Goal: Task Accomplishment & Management: Manage account settings

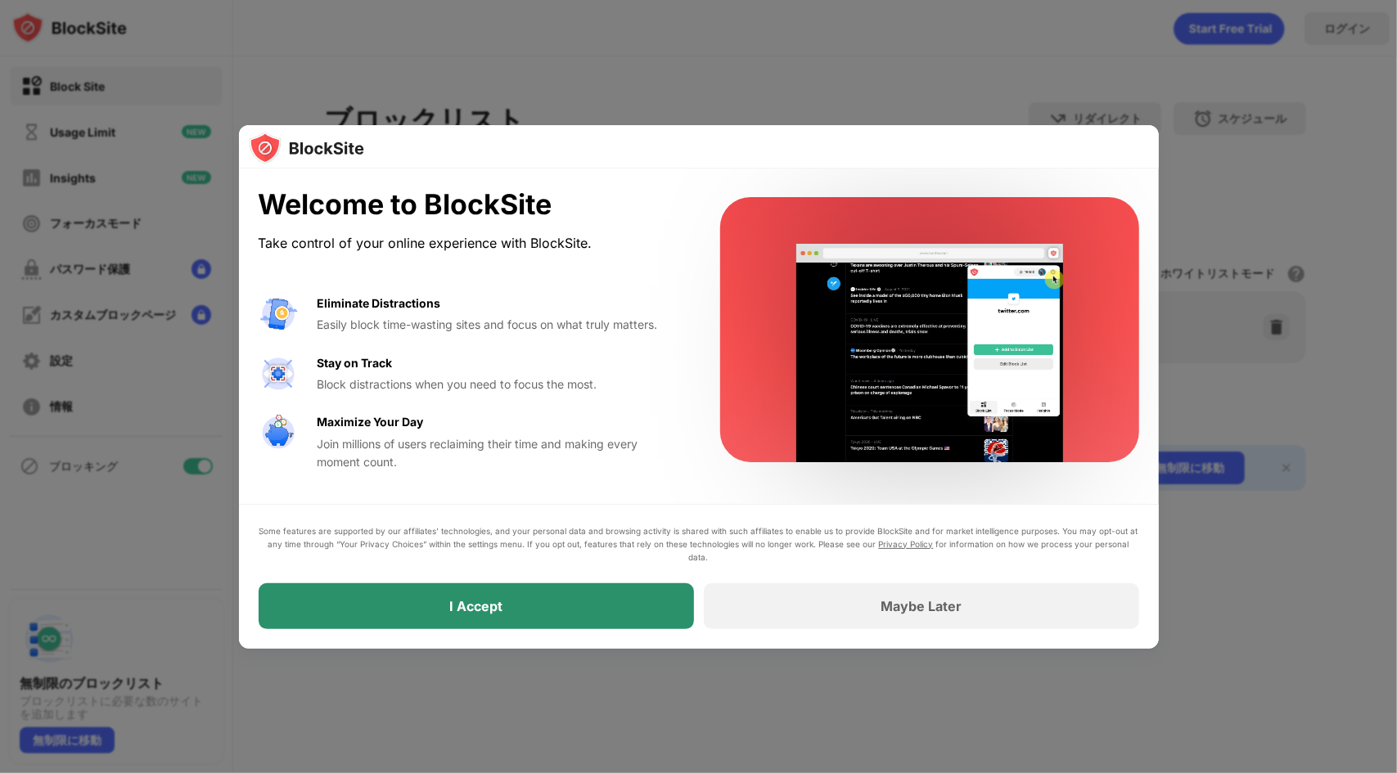
click at [553, 599] on div "I Accept" at bounding box center [476, 606] width 435 height 46
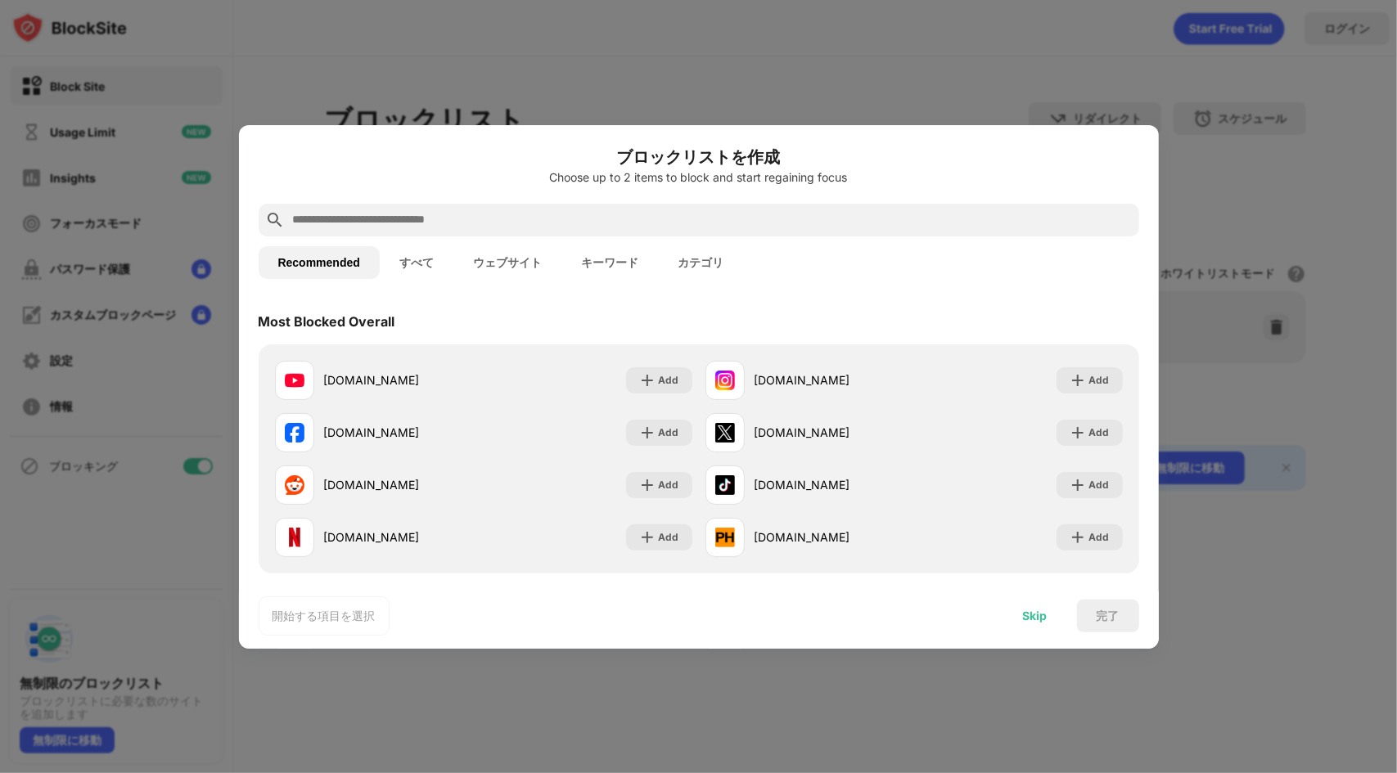
click at [1029, 607] on div "Skip" at bounding box center [1035, 616] width 64 height 33
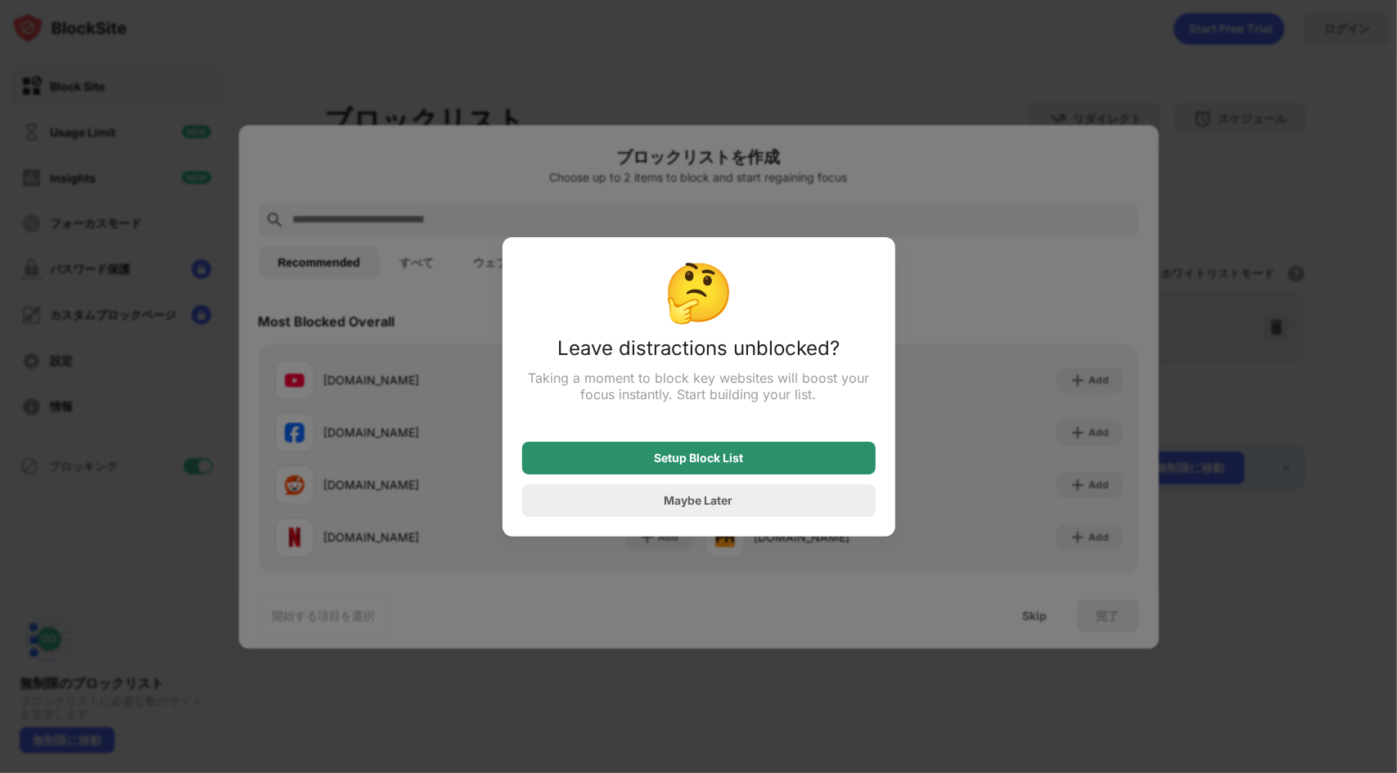
click at [727, 458] on div "Setup Block List" at bounding box center [698, 458] width 89 height 13
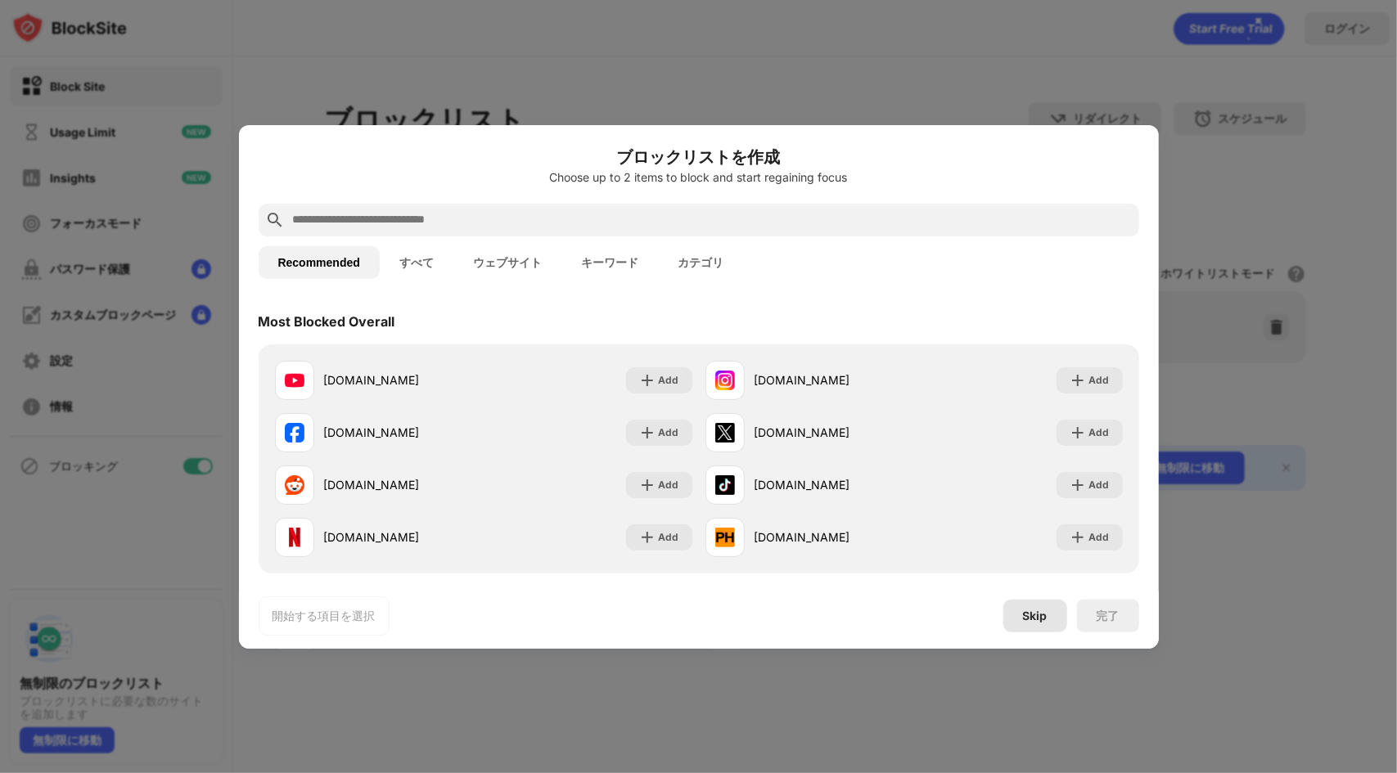
click at [1043, 618] on div "Skip" at bounding box center [1035, 616] width 25 height 13
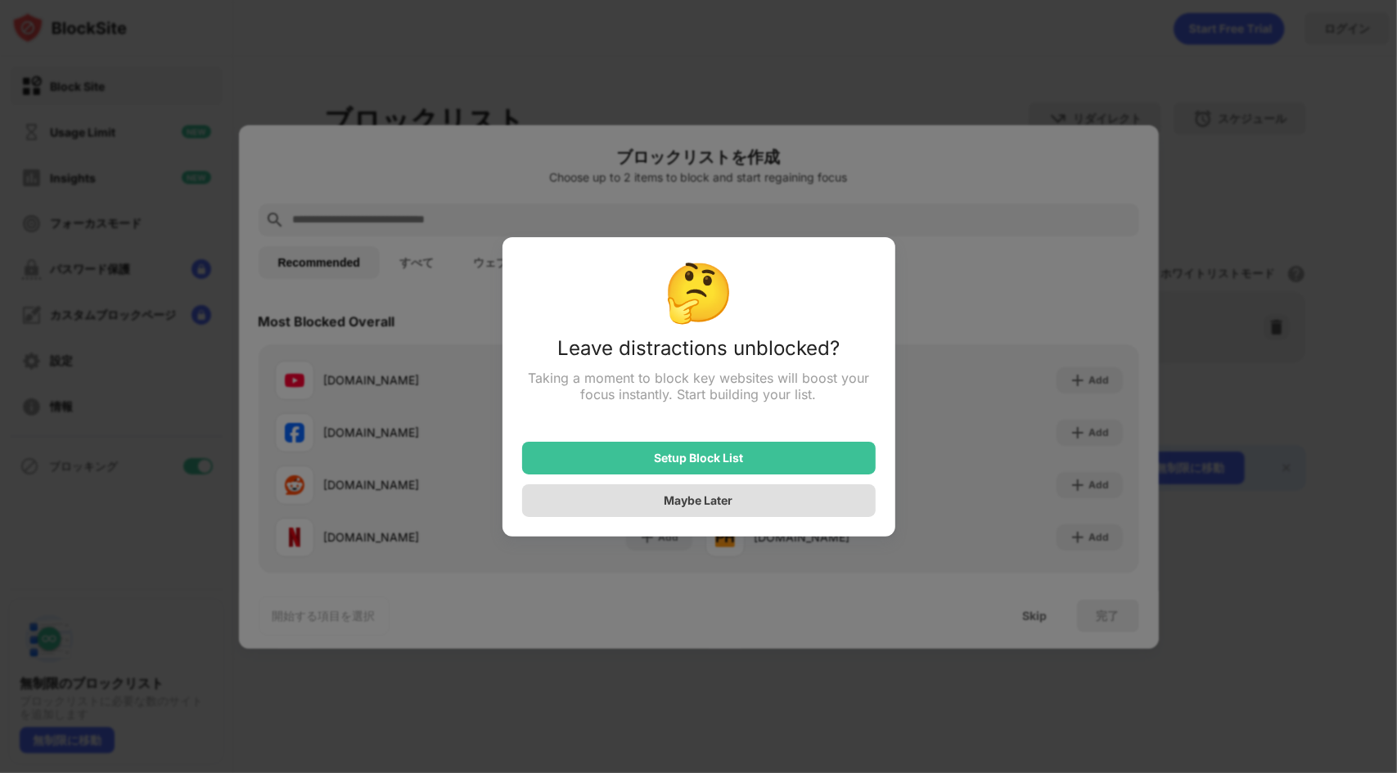
click at [717, 504] on div "Maybe Later" at bounding box center [698, 500] width 69 height 14
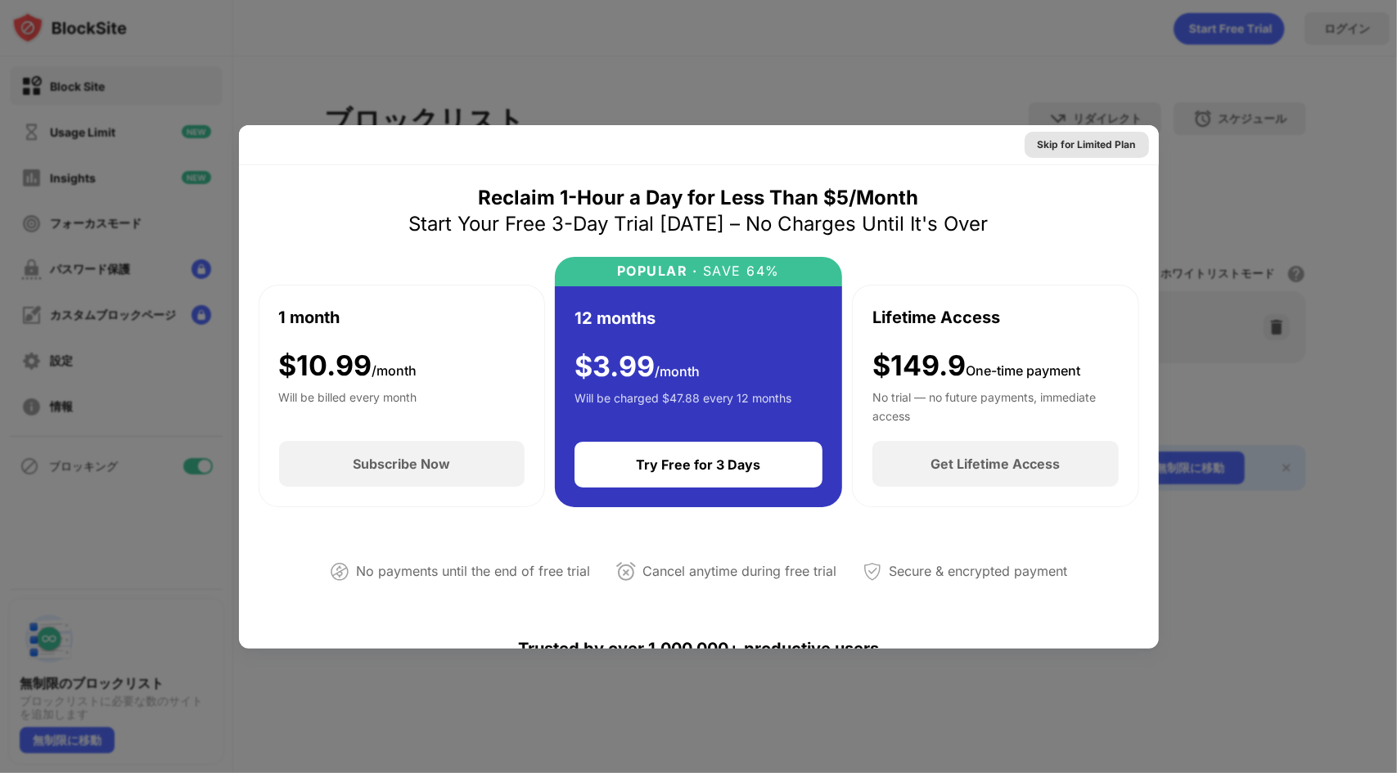
click at [1060, 148] on div "Skip for Limited Plan" at bounding box center [1087, 145] width 98 height 16
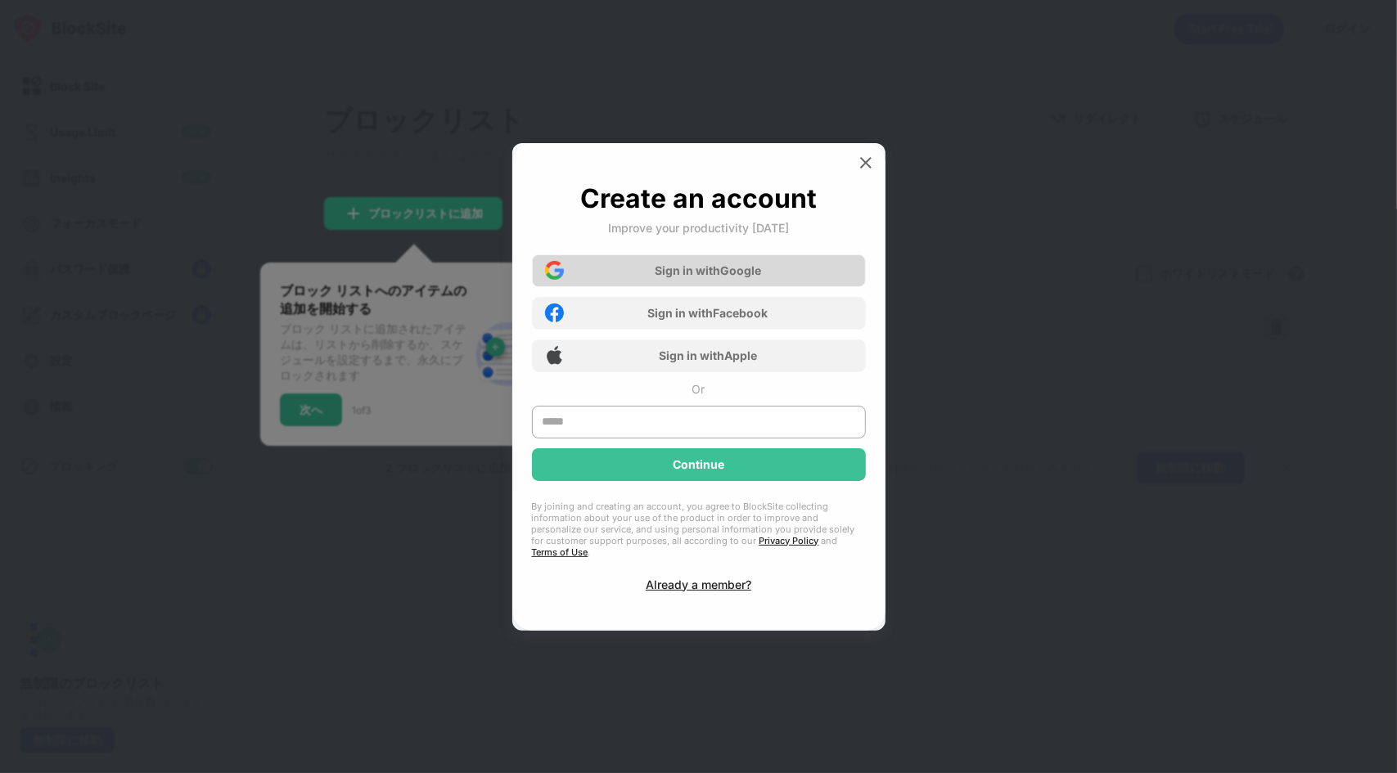
click at [732, 273] on div "Sign in with Google" at bounding box center [708, 270] width 106 height 14
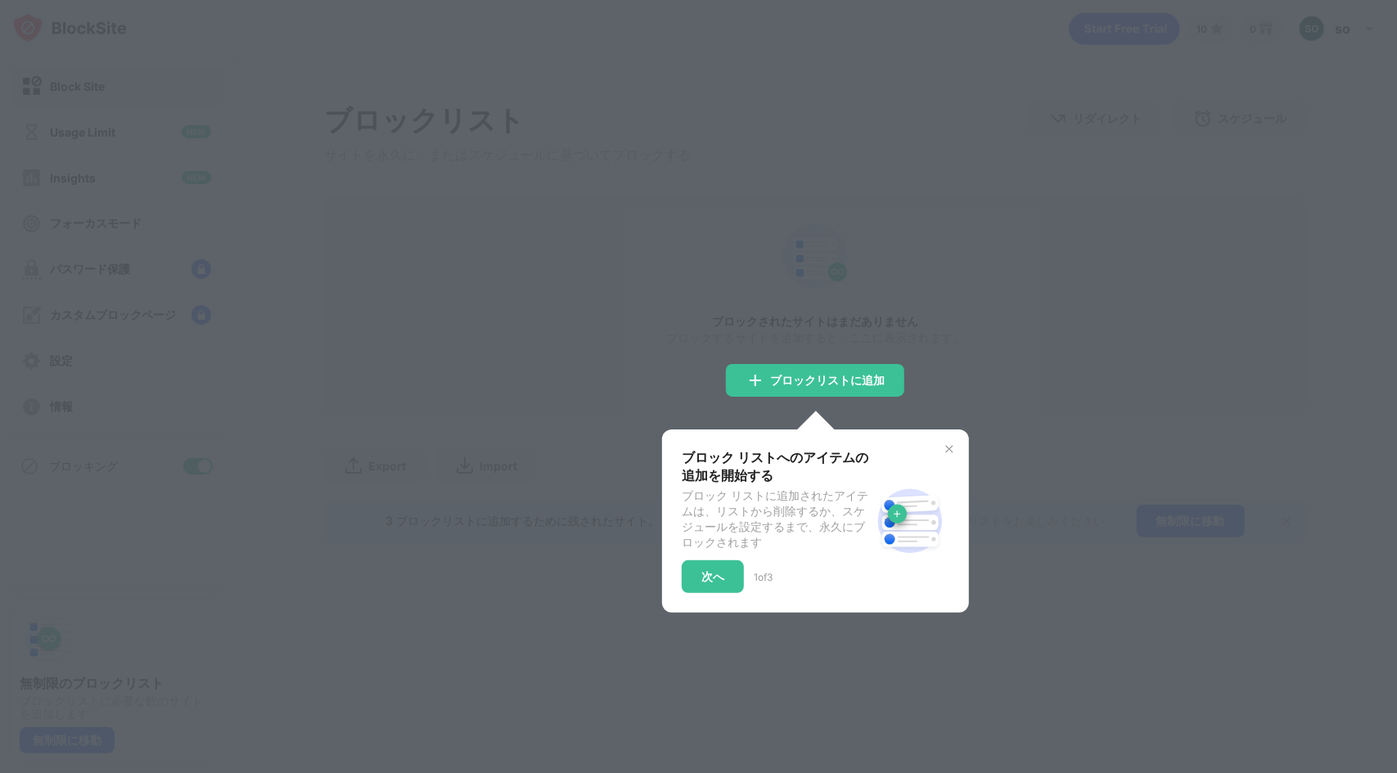
click at [645, 342] on div at bounding box center [698, 386] width 1397 height 773
click at [710, 572] on div "次へ" at bounding box center [713, 576] width 62 height 33
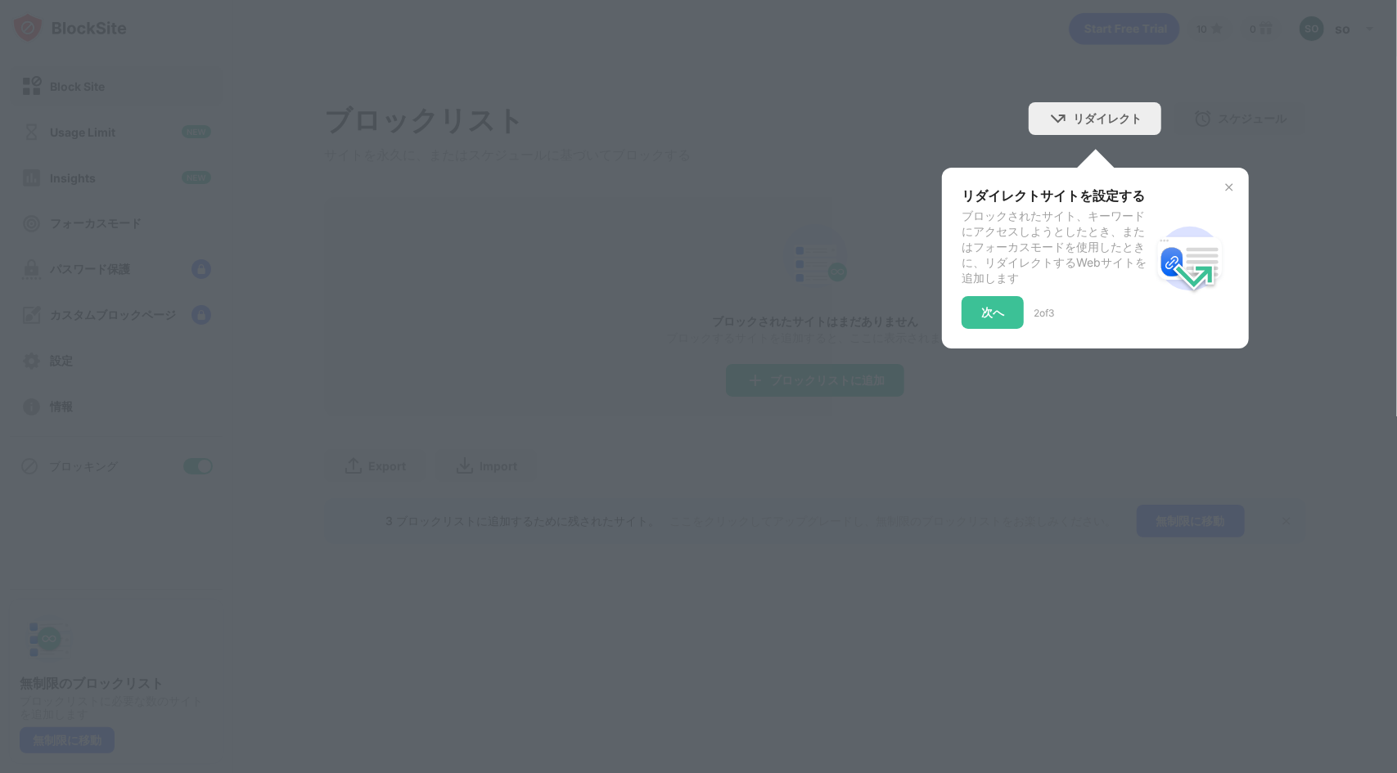
click at [988, 302] on div "リダイレクトサイトを設定する ブロックされたサイト、キーワードにアクセスしようとしたとき、またはフォーカスモードを使用したときに、リダイレクトするWebサイト…" at bounding box center [1055, 258] width 189 height 142
click at [992, 307] on div "次へ" at bounding box center [992, 312] width 62 height 33
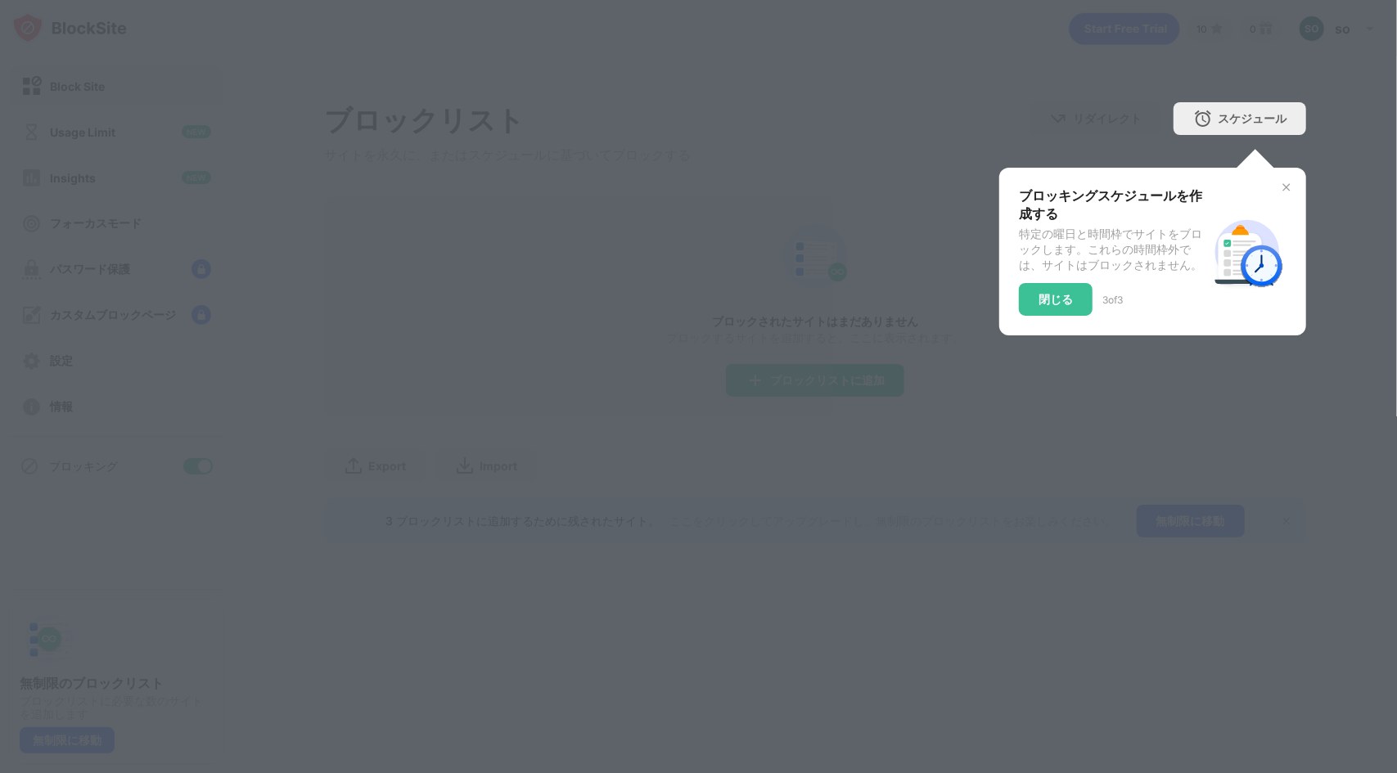
click at [1044, 315] on div "閉じる" at bounding box center [1056, 299] width 74 height 33
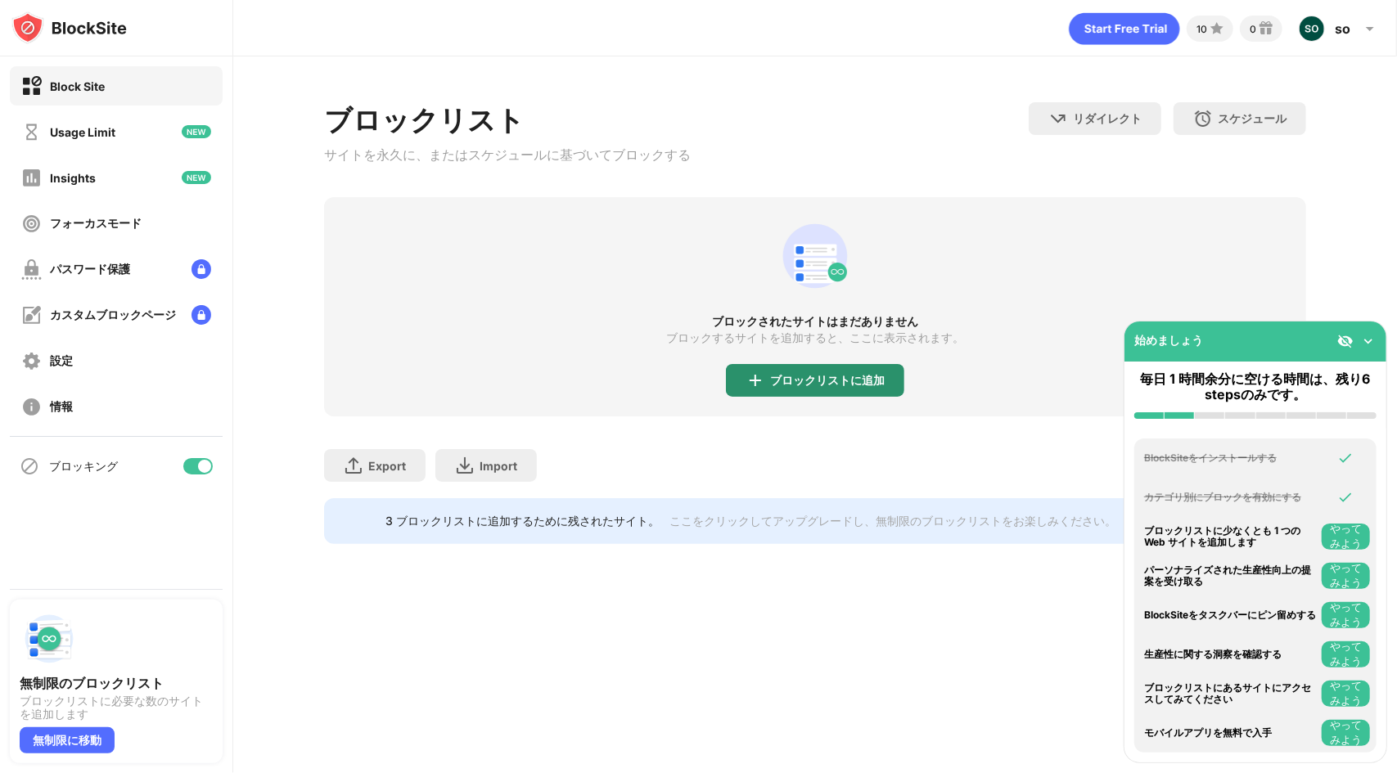
click at [828, 384] on div "ブロックリストに追加" at bounding box center [827, 380] width 115 height 13
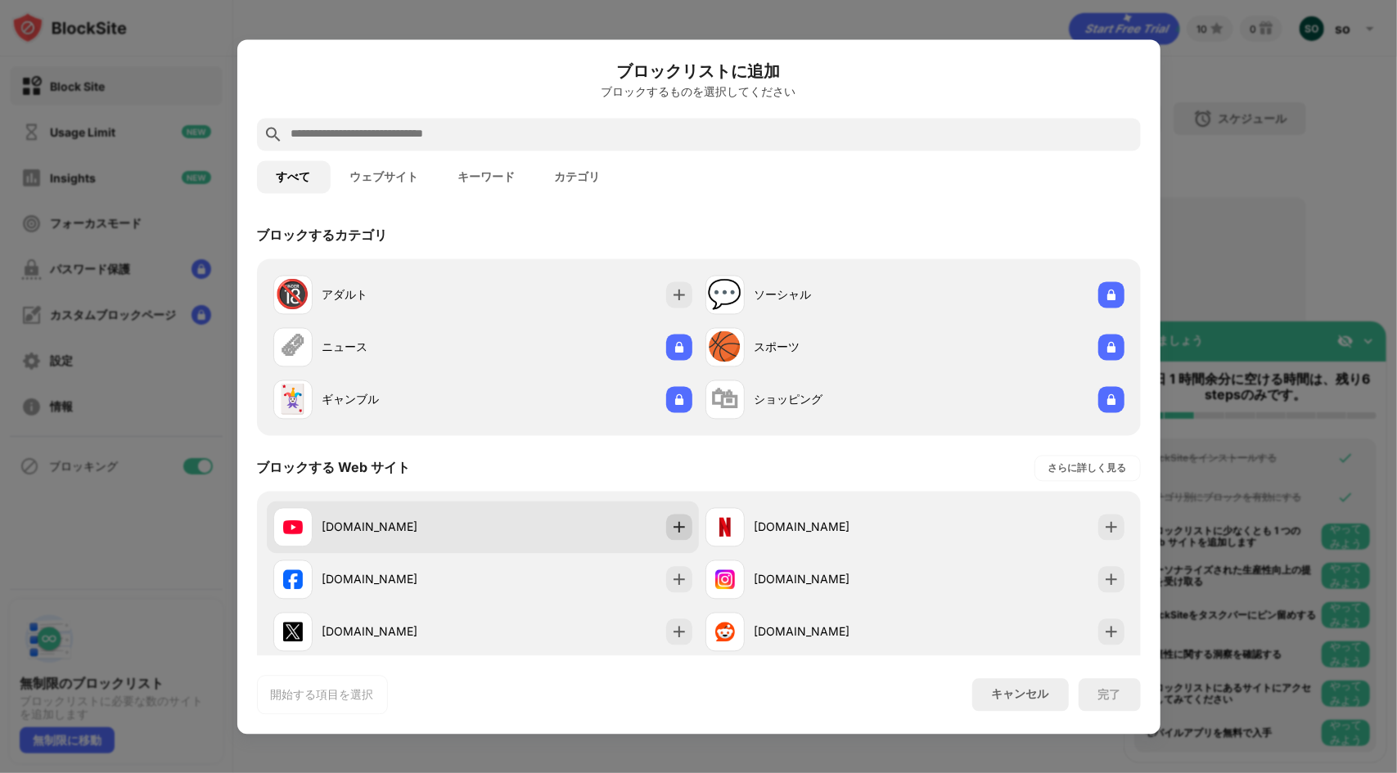
click at [673, 520] on img at bounding box center [679, 527] width 16 height 16
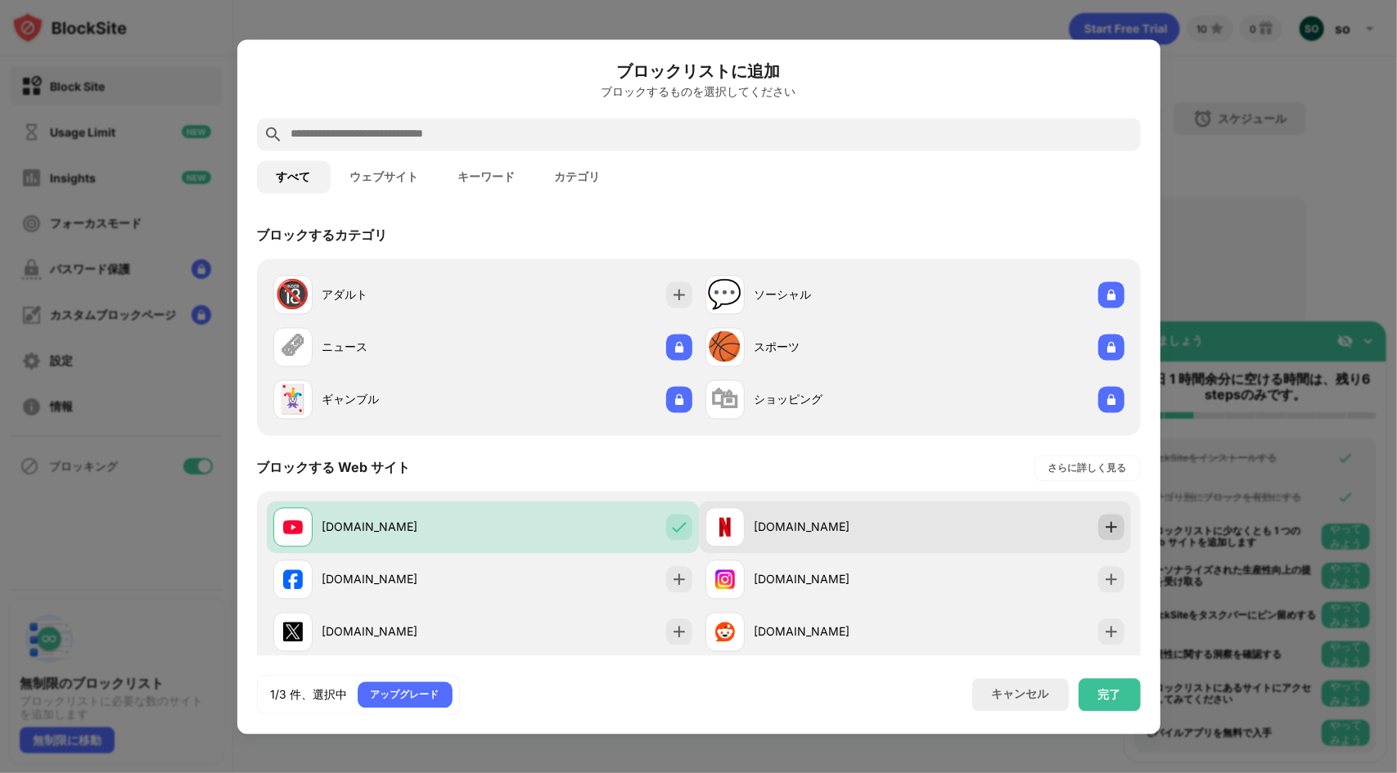
click at [1107, 524] on div at bounding box center [1111, 527] width 26 height 26
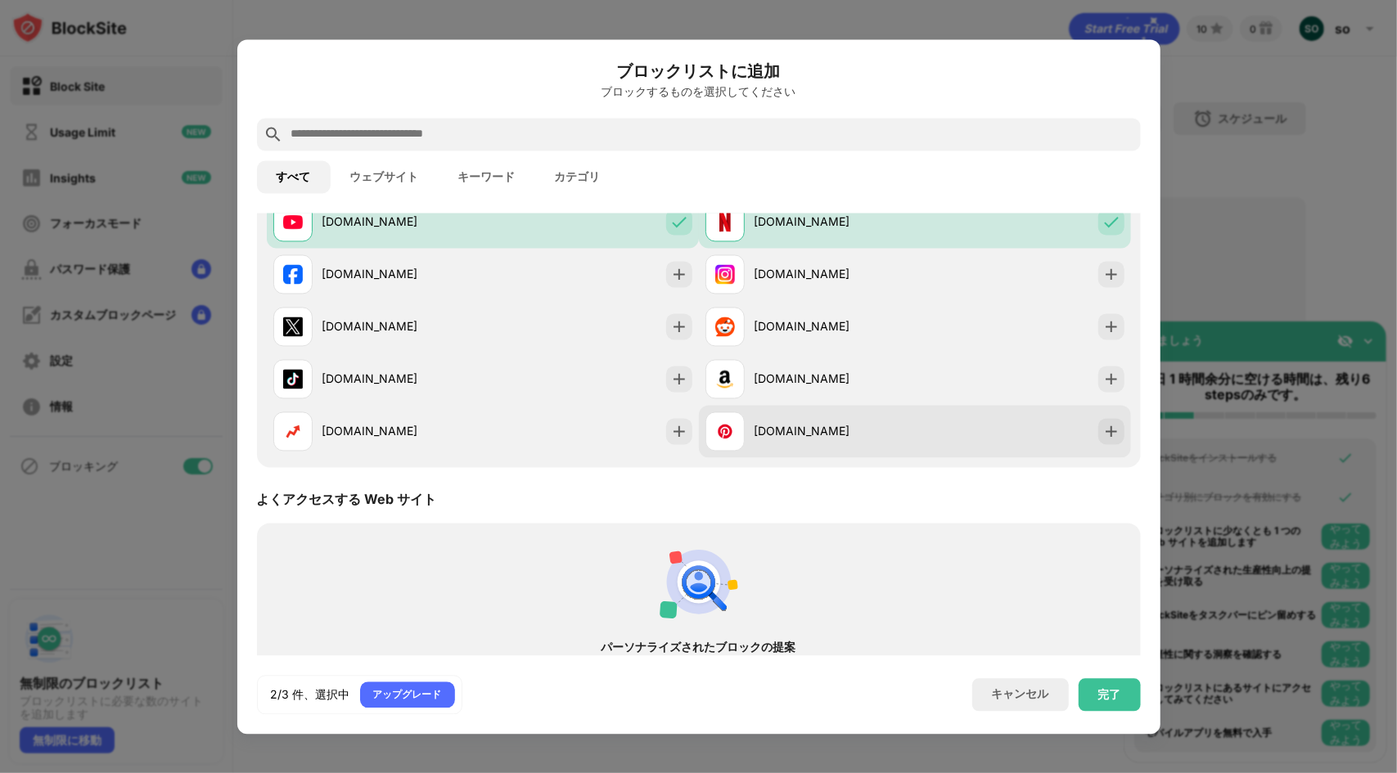
scroll to position [164, 0]
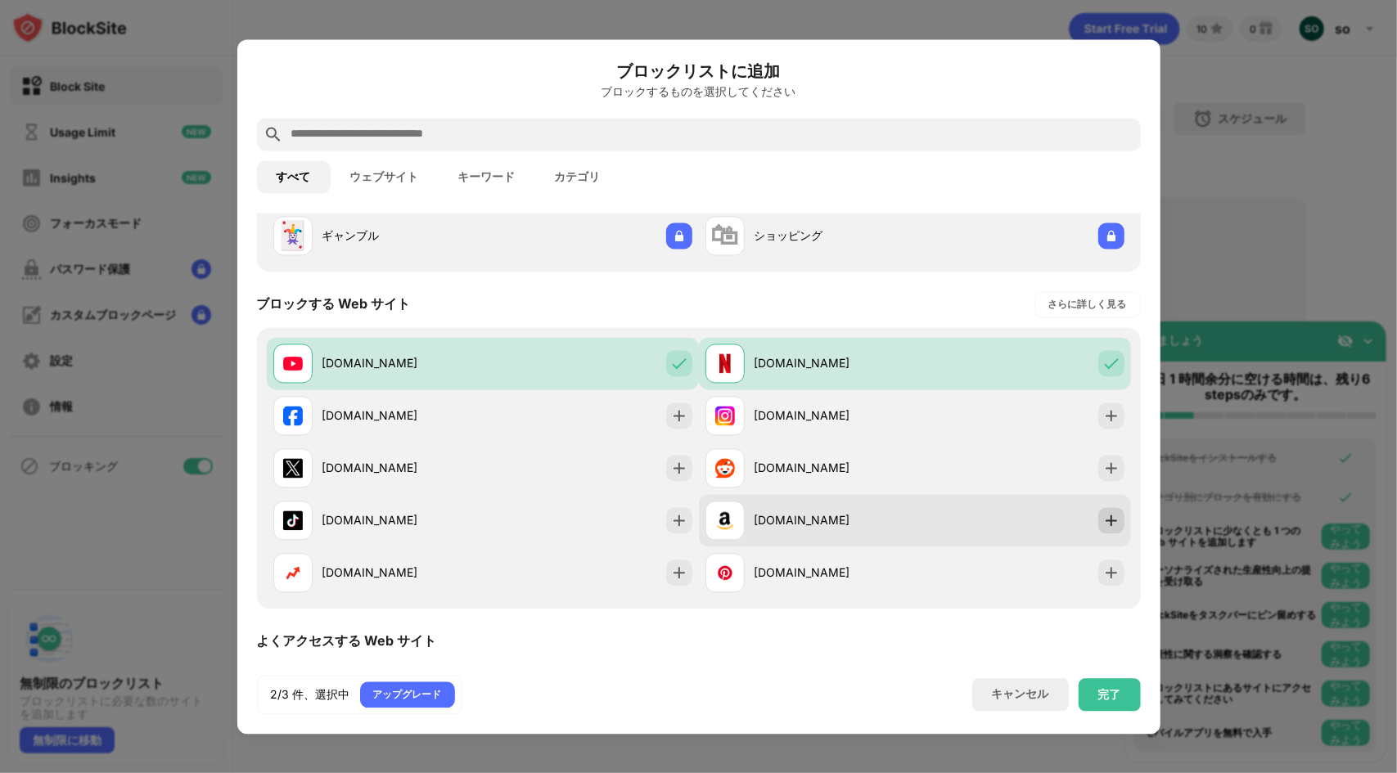
click at [1103, 516] on img at bounding box center [1111, 520] width 16 height 16
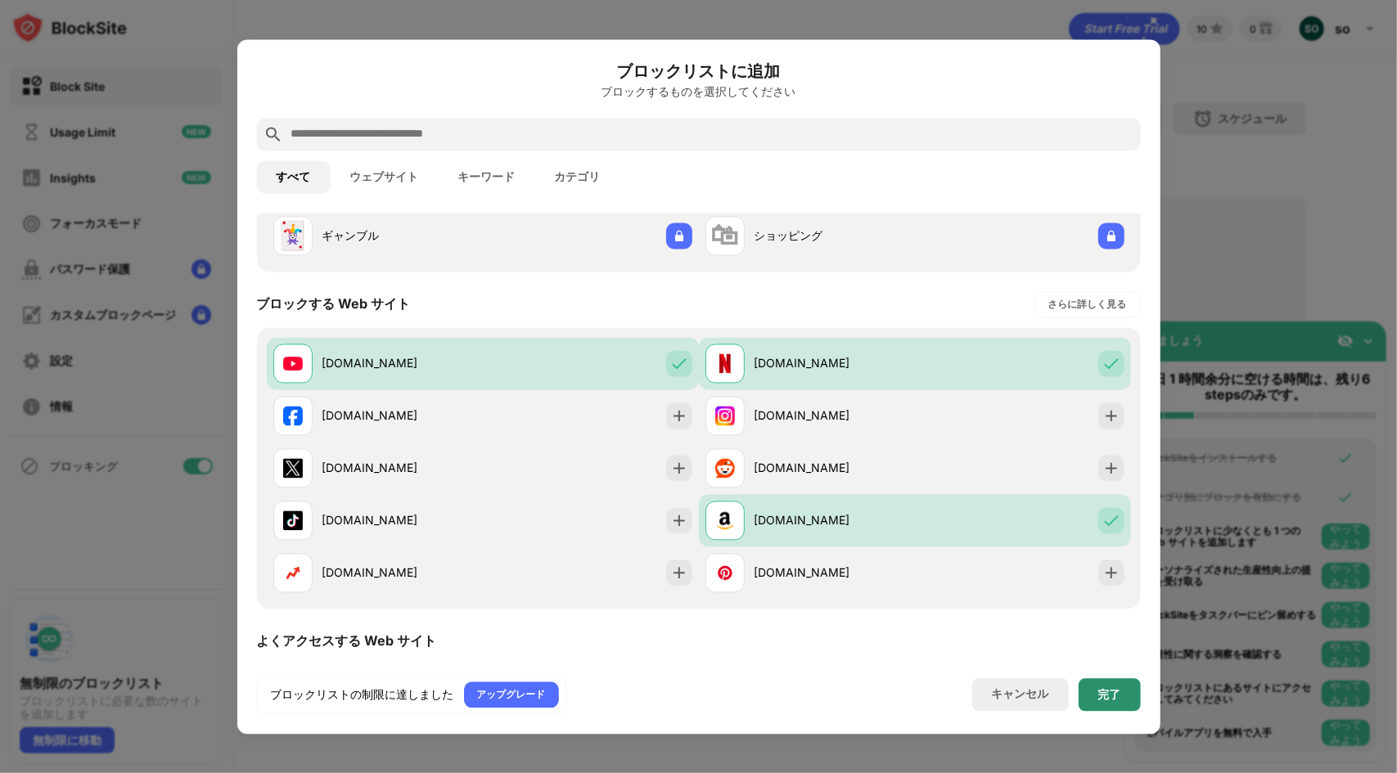
click at [1108, 700] on div "完了" at bounding box center [1109, 694] width 23 height 13
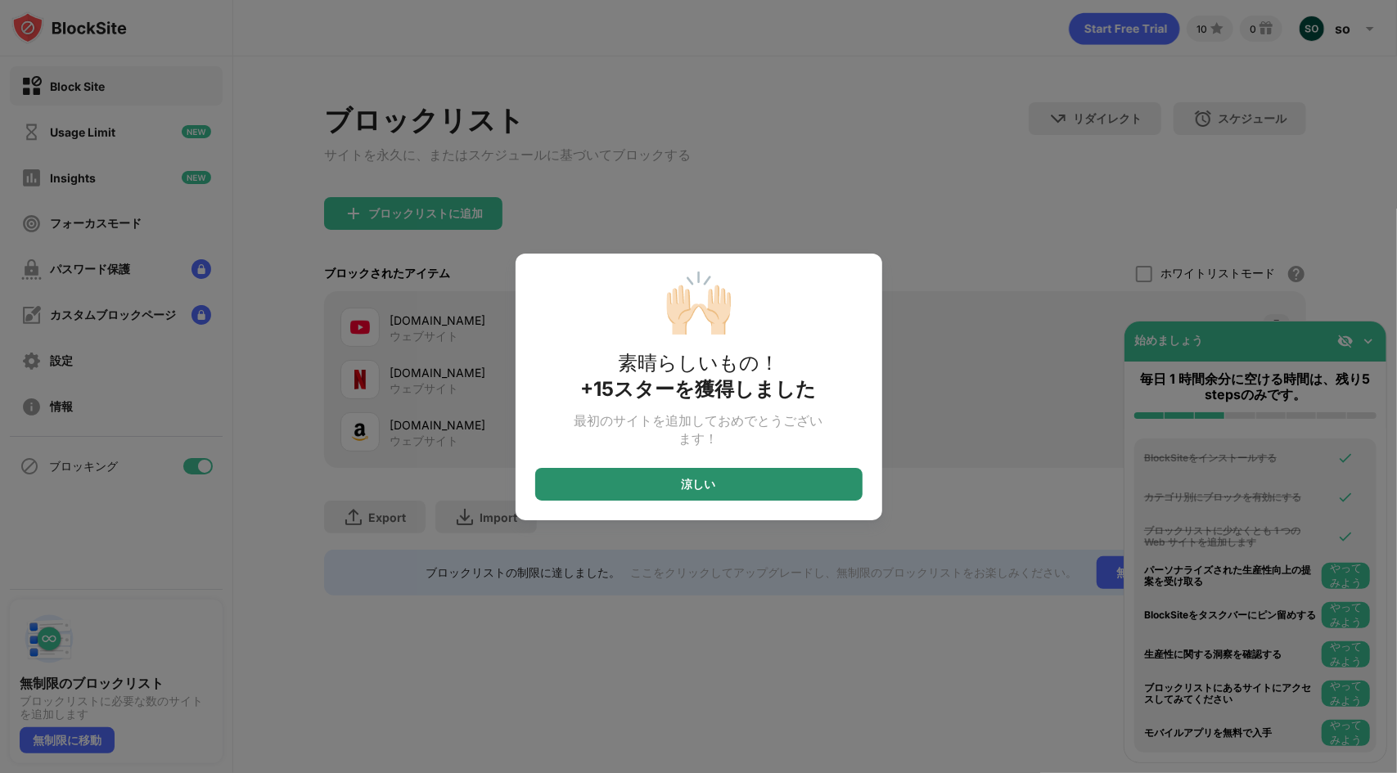
click at [727, 483] on div "涼しい" at bounding box center [698, 484] width 327 height 33
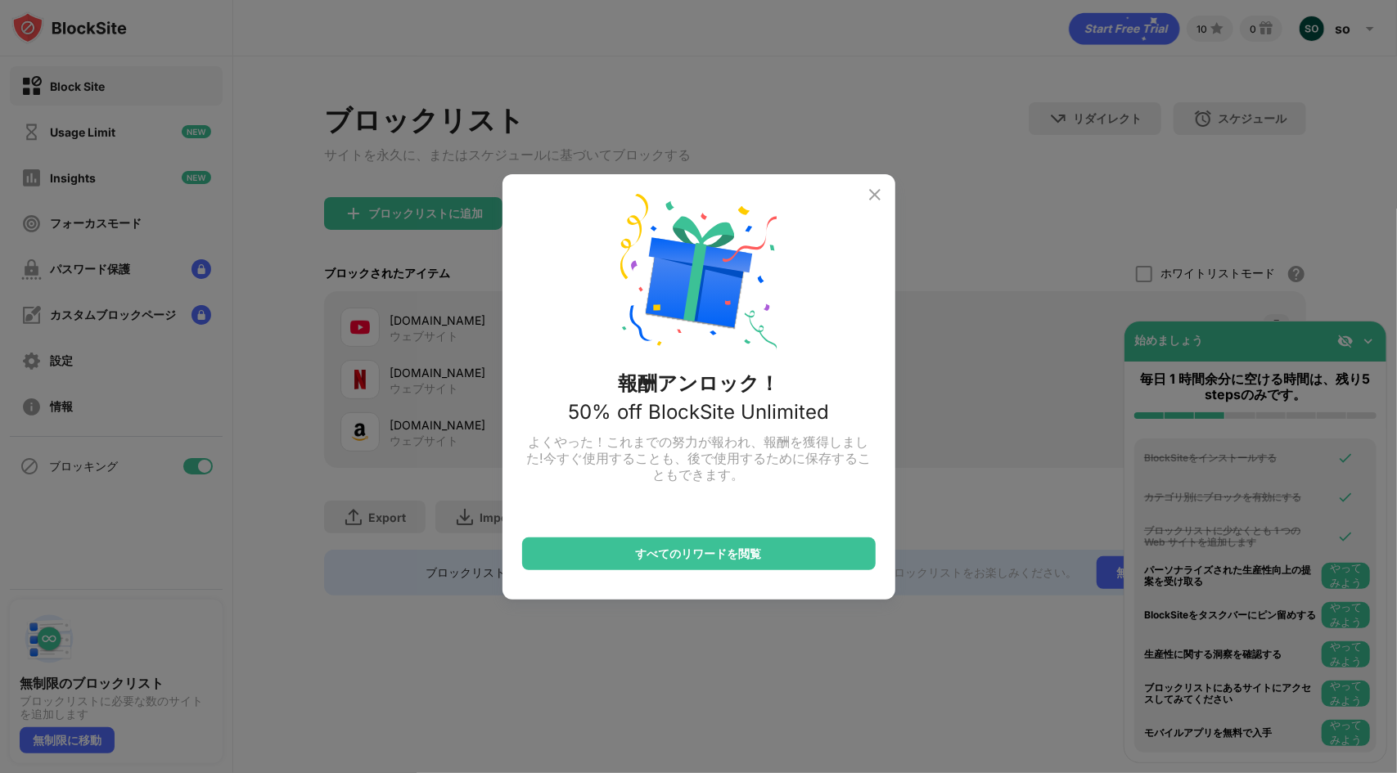
click at [871, 194] on img at bounding box center [875, 195] width 20 height 20
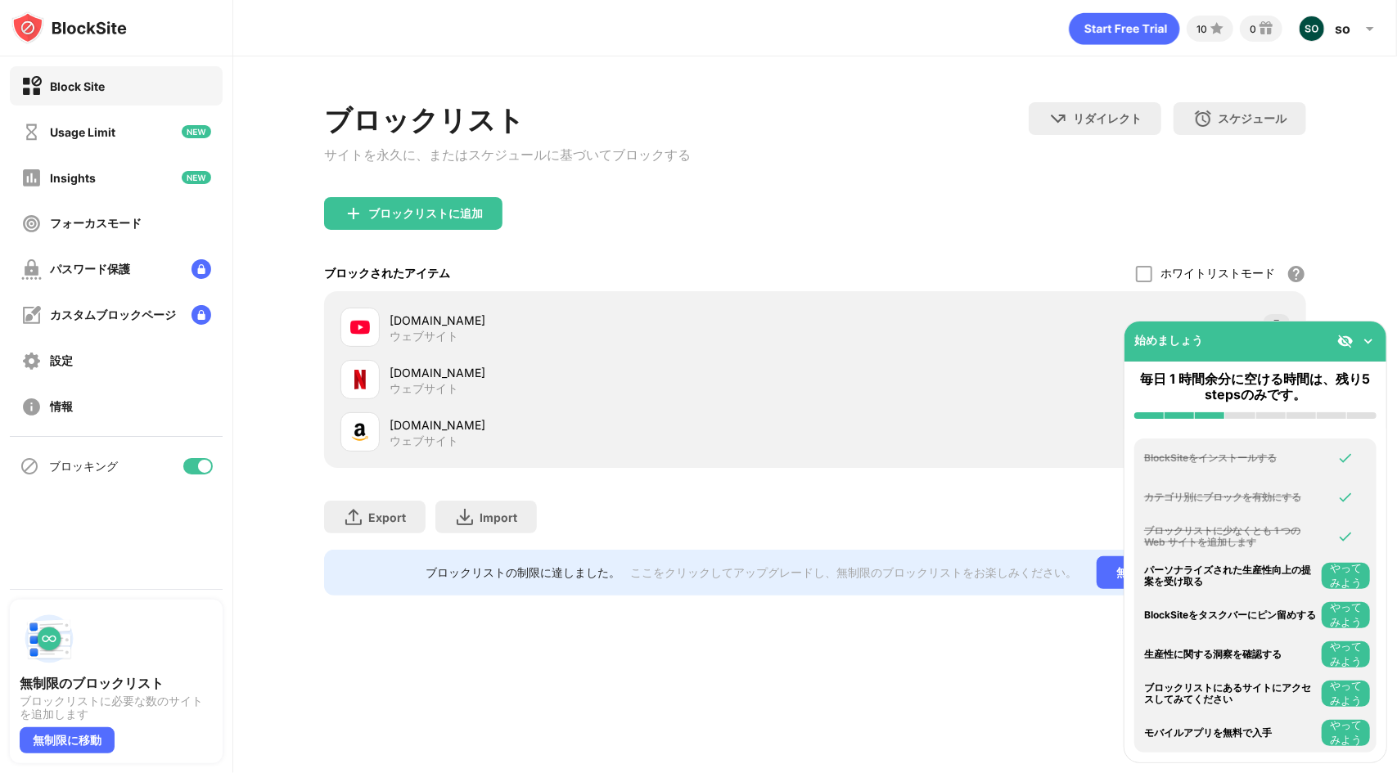
click at [1339, 577] on button "やってみよう" at bounding box center [1345, 576] width 48 height 26
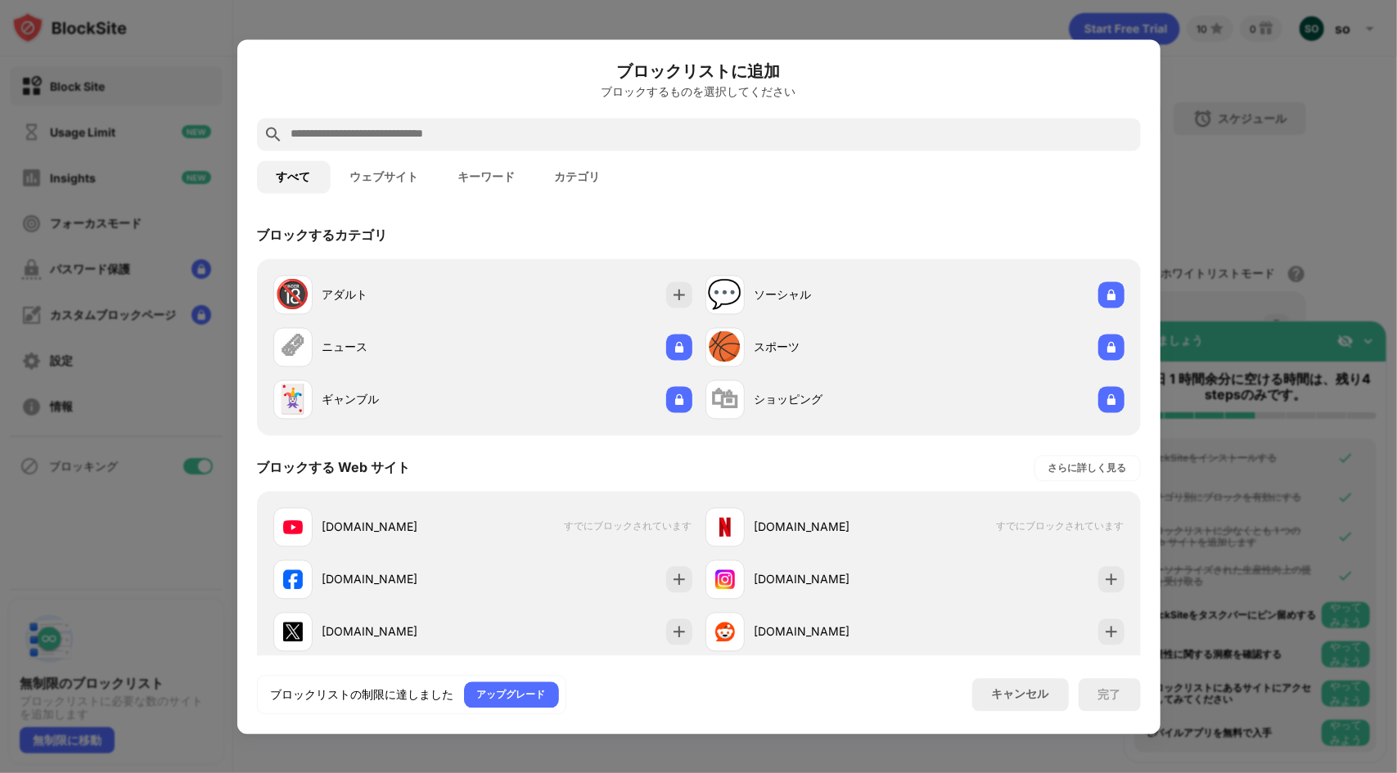
click at [1245, 261] on div at bounding box center [698, 386] width 1397 height 773
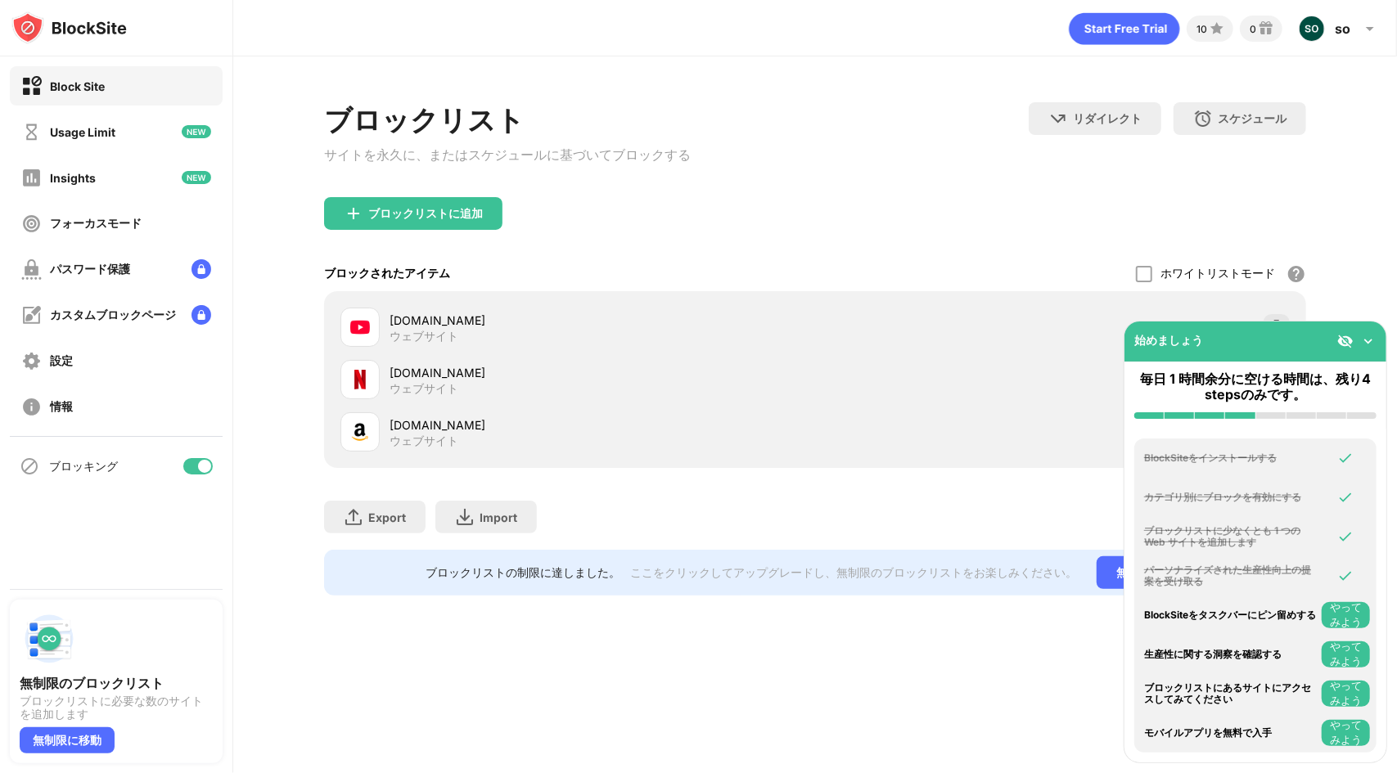
click at [1348, 603] on button "やってみよう" at bounding box center [1345, 615] width 48 height 26
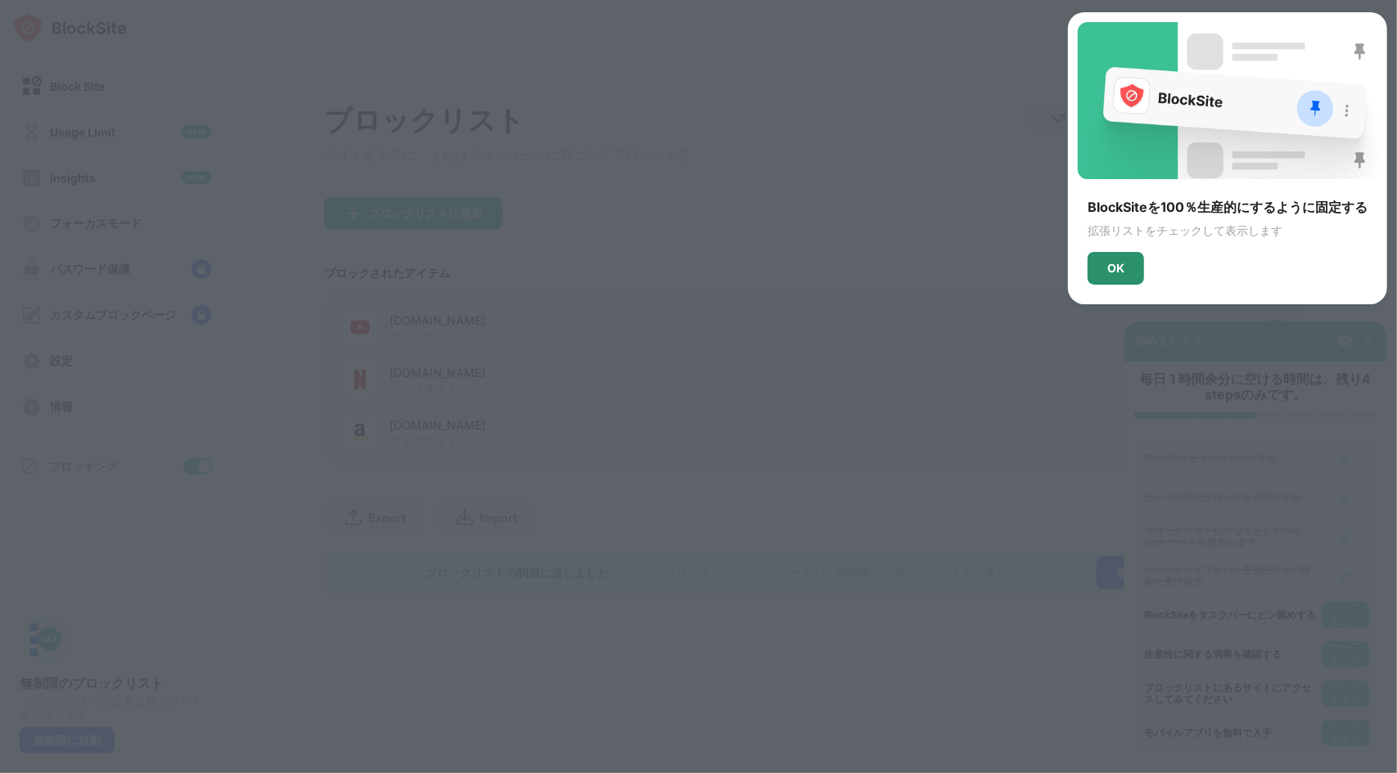
click at [1136, 276] on div "OK" at bounding box center [1115, 268] width 56 height 33
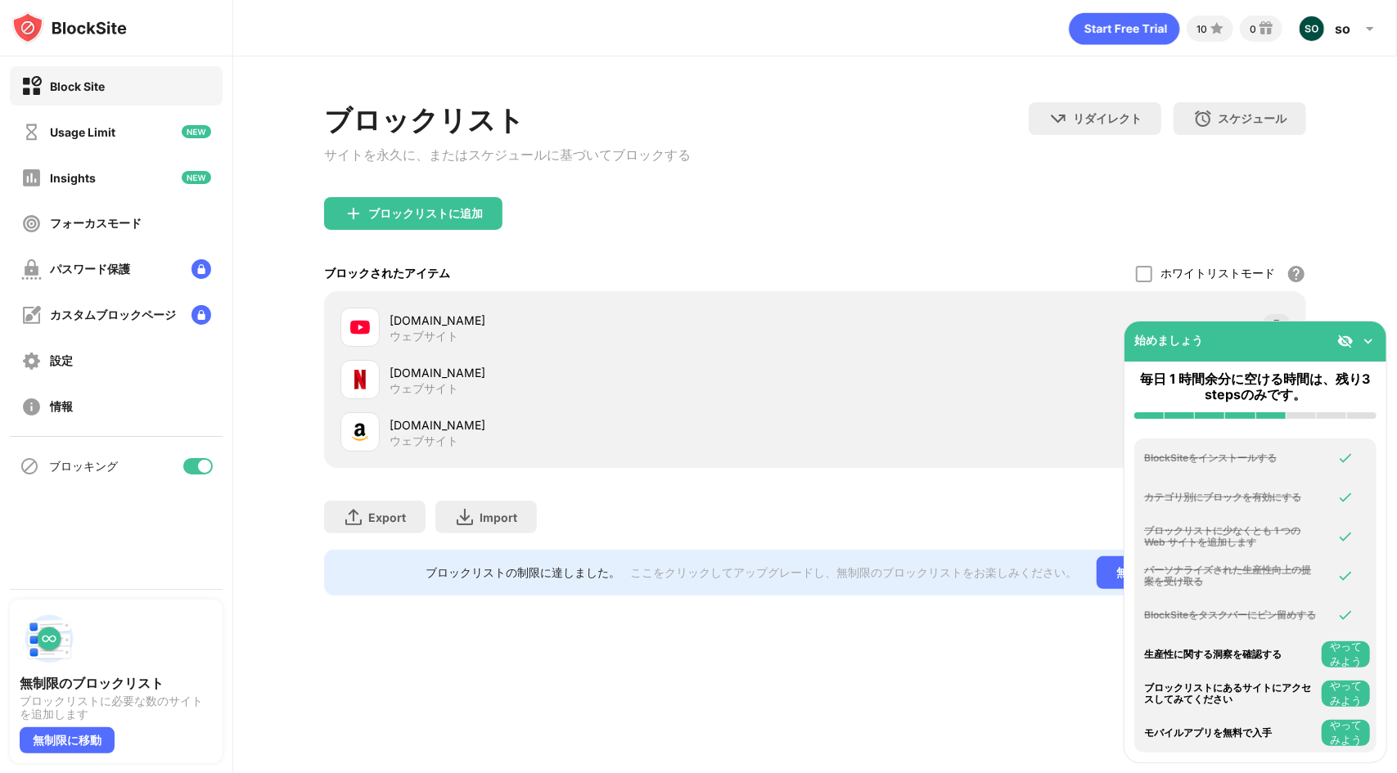
click at [1353, 655] on button "やってみよう" at bounding box center [1345, 654] width 48 height 26
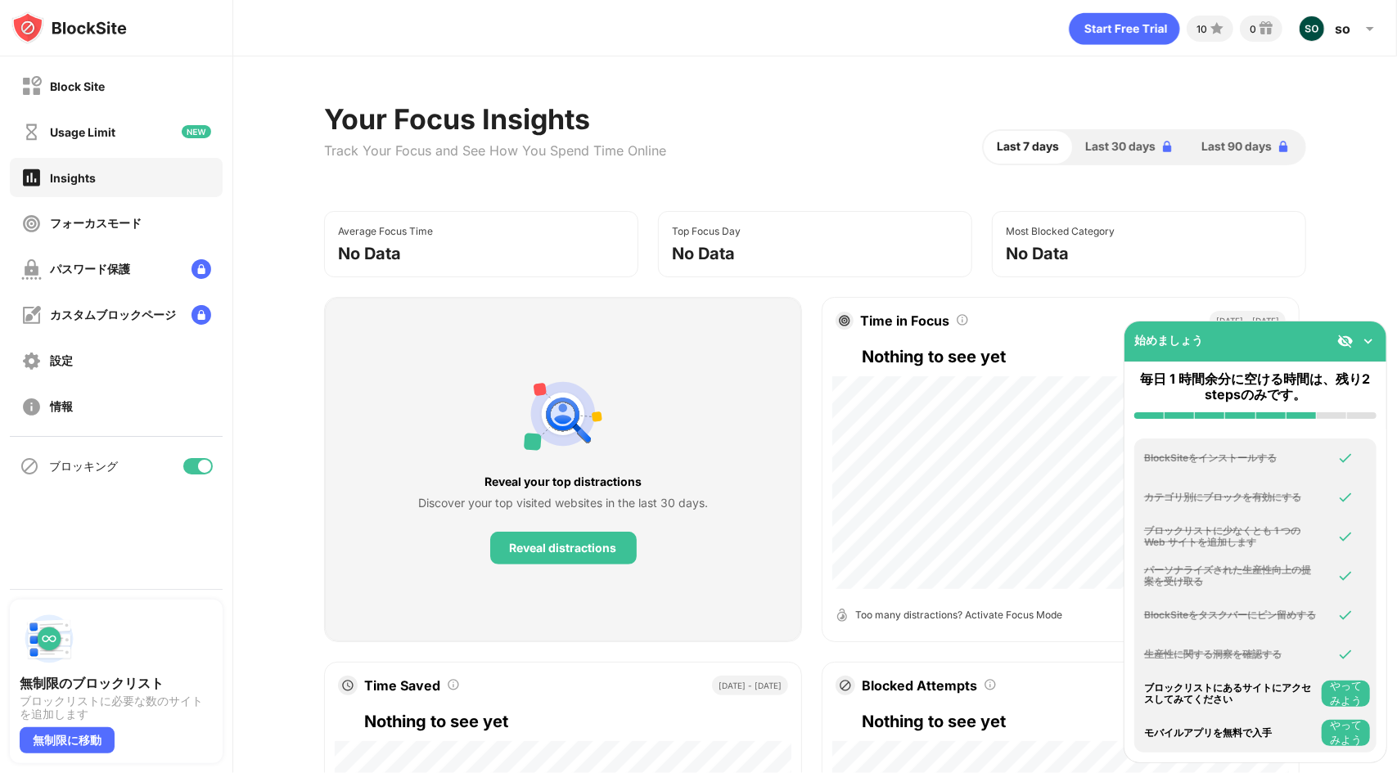
click at [1357, 693] on button "やってみよう" at bounding box center [1345, 694] width 48 height 26
click at [1360, 732] on button "やってみよう" at bounding box center [1345, 733] width 48 height 26
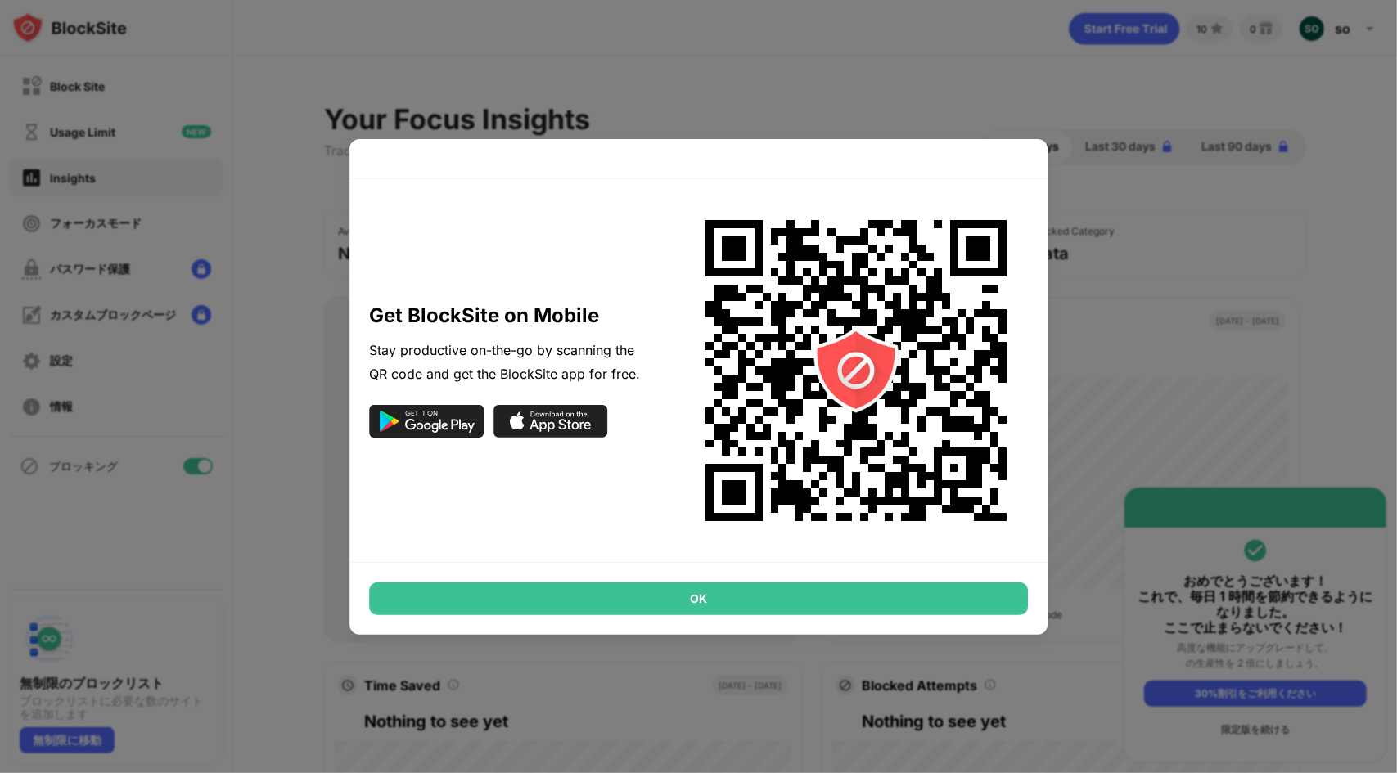
click at [1232, 326] on div at bounding box center [698, 386] width 1397 height 773
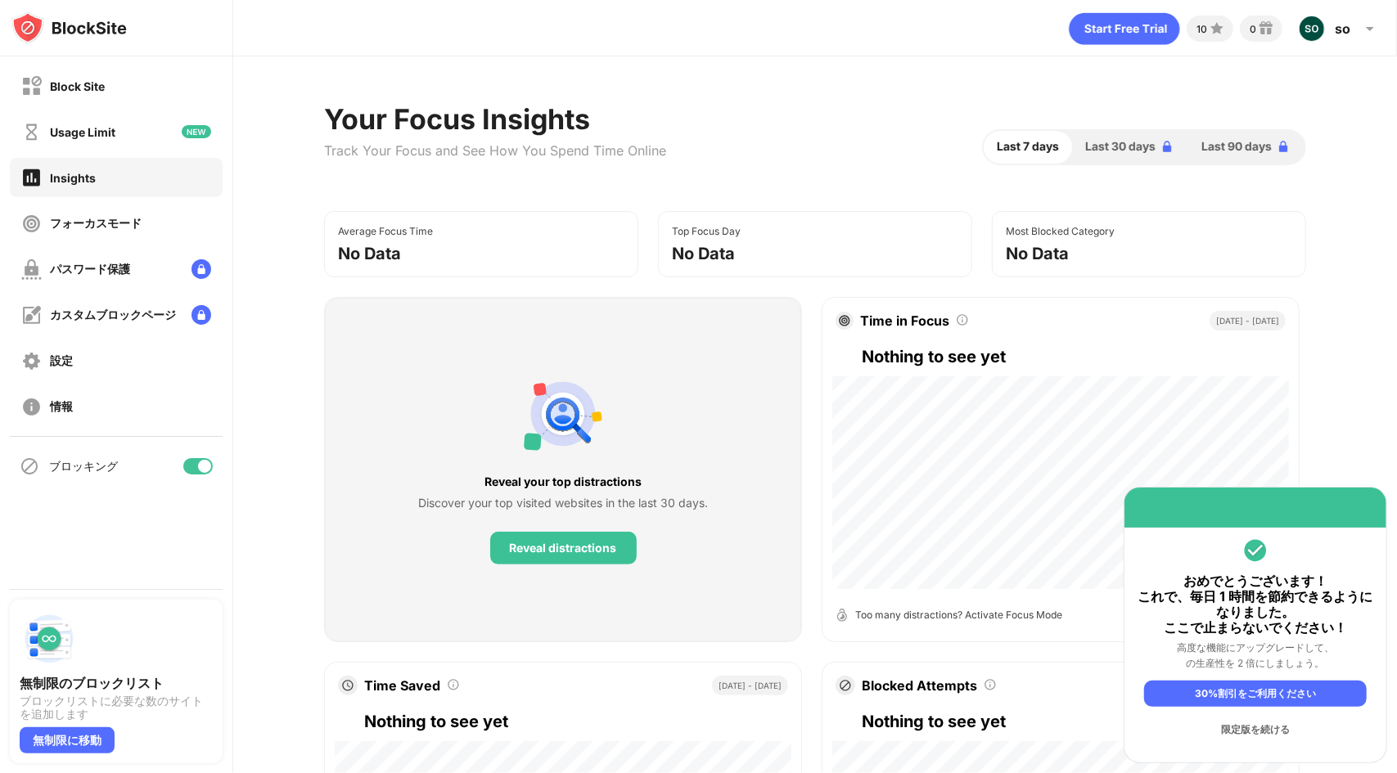
click at [1264, 733] on div "限定版を続ける" at bounding box center [1255, 730] width 223 height 26
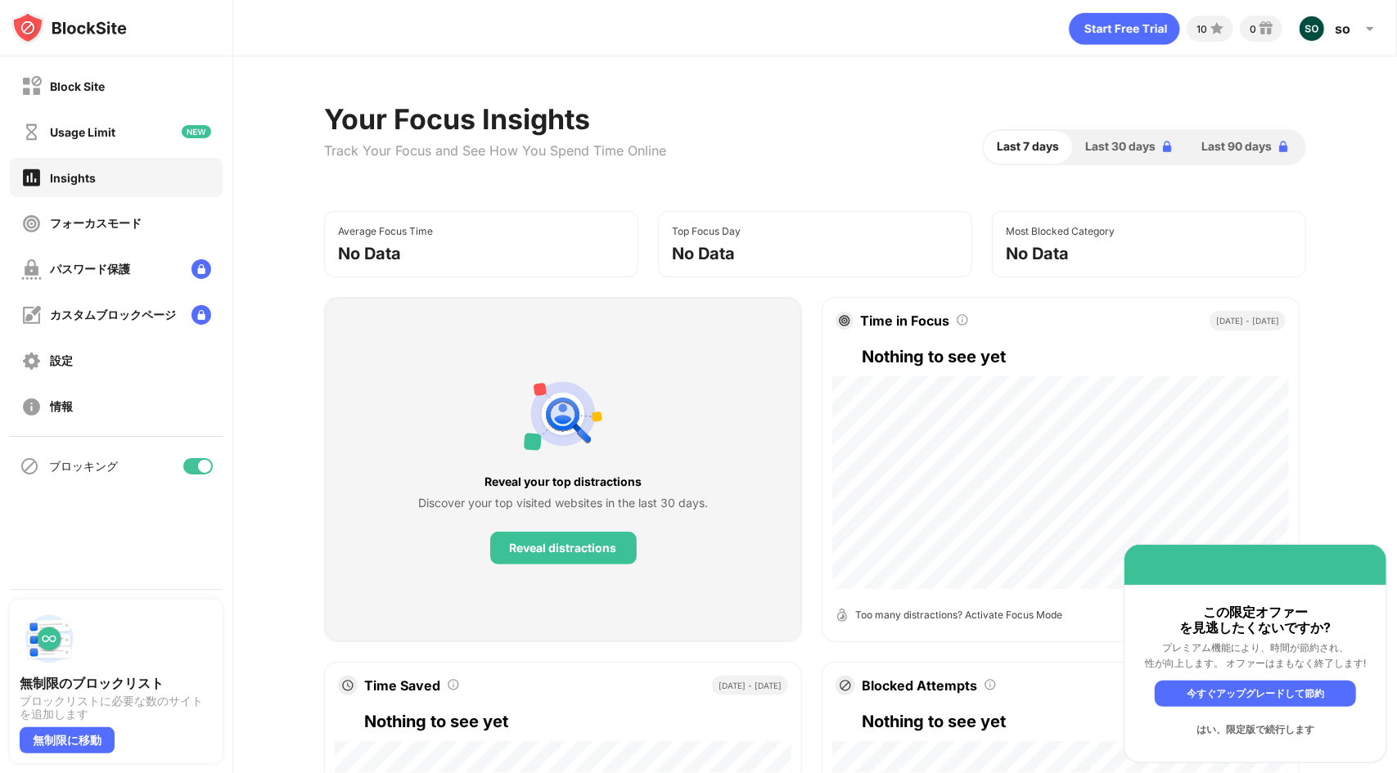
click at [1261, 730] on div "はい、限定版で続行します" at bounding box center [1255, 730] width 201 height 26
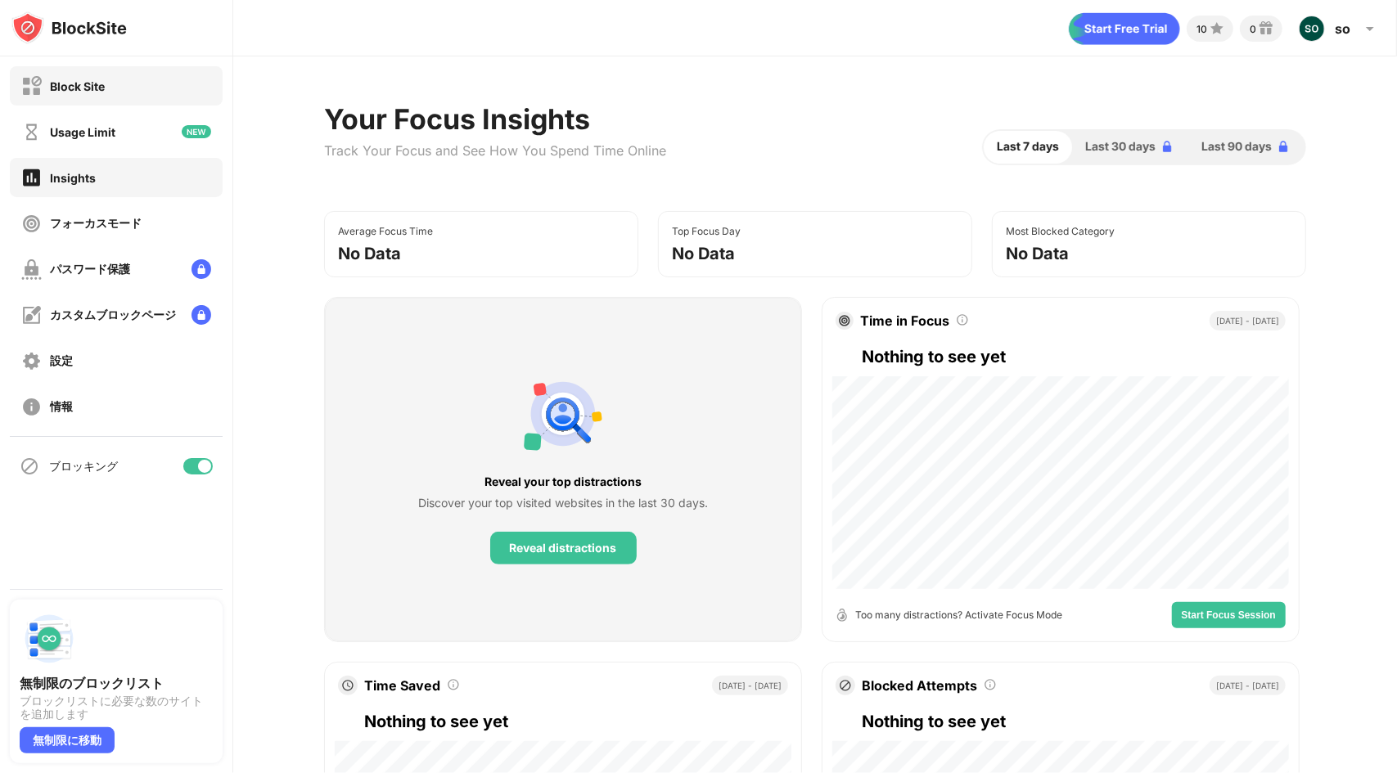
click at [85, 79] on div "Block Site" at bounding box center [77, 86] width 55 height 14
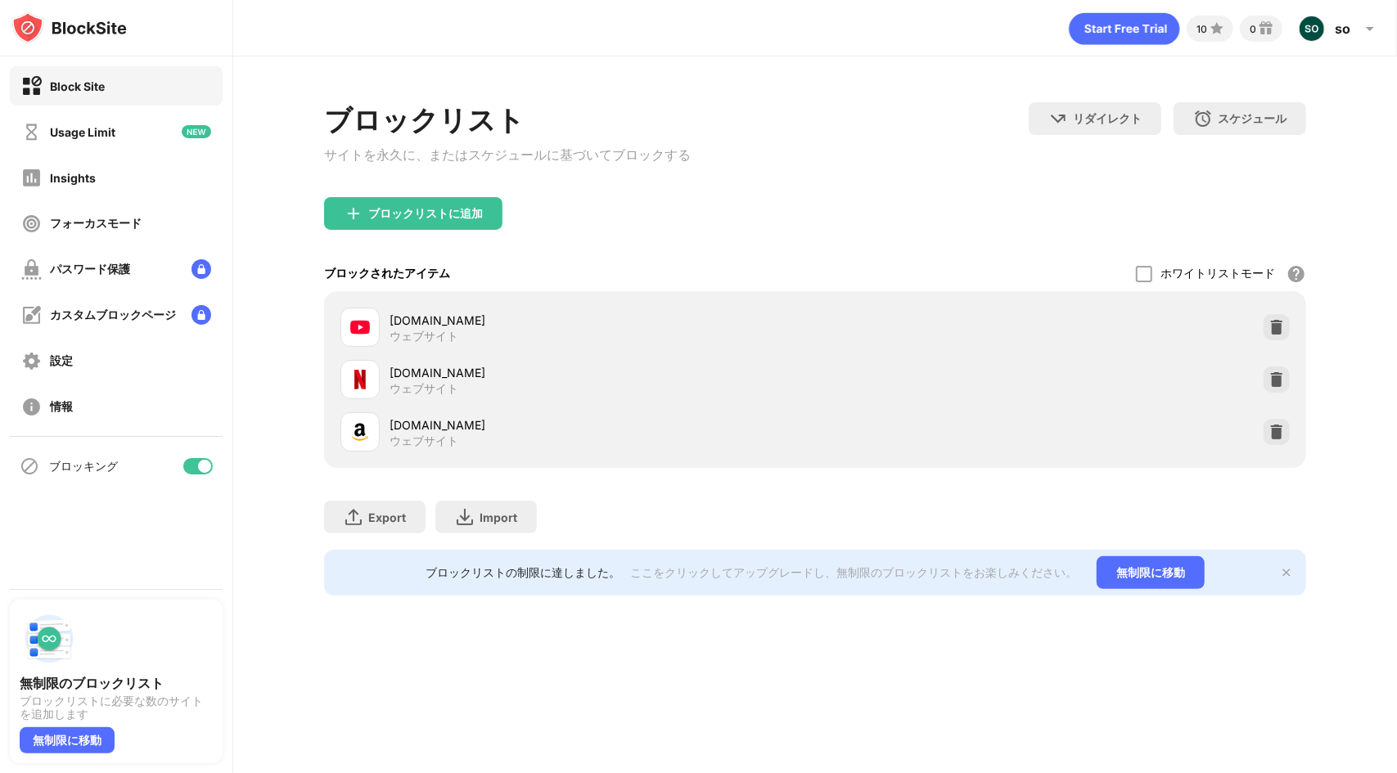
click at [200, 467] on div at bounding box center [204, 466] width 13 height 13
